Goal: Find specific page/section: Find specific page/section

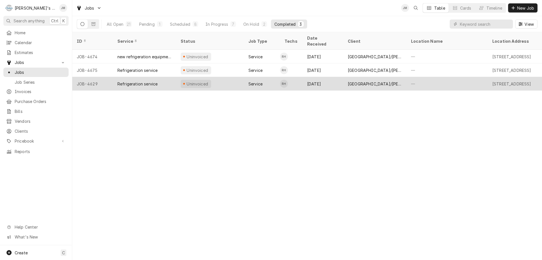
click at [363, 81] on div "[GEOGRAPHIC_DATA]/[PERSON_NAME][GEOGRAPHIC_DATA]" at bounding box center [375, 84] width 54 height 6
